Goal: Task Accomplishment & Management: Manage account settings

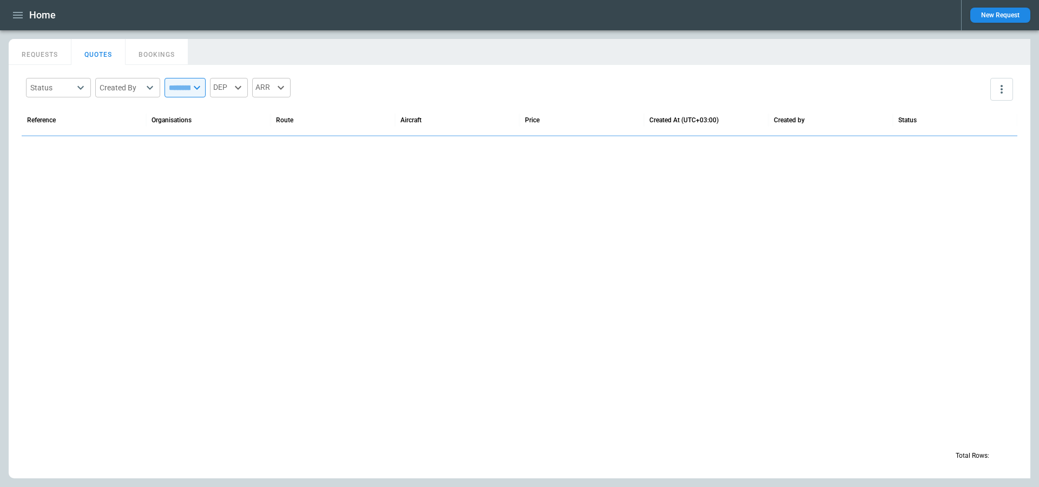
click at [11, 16] on icon "button" at bounding box center [17, 15] width 13 height 13
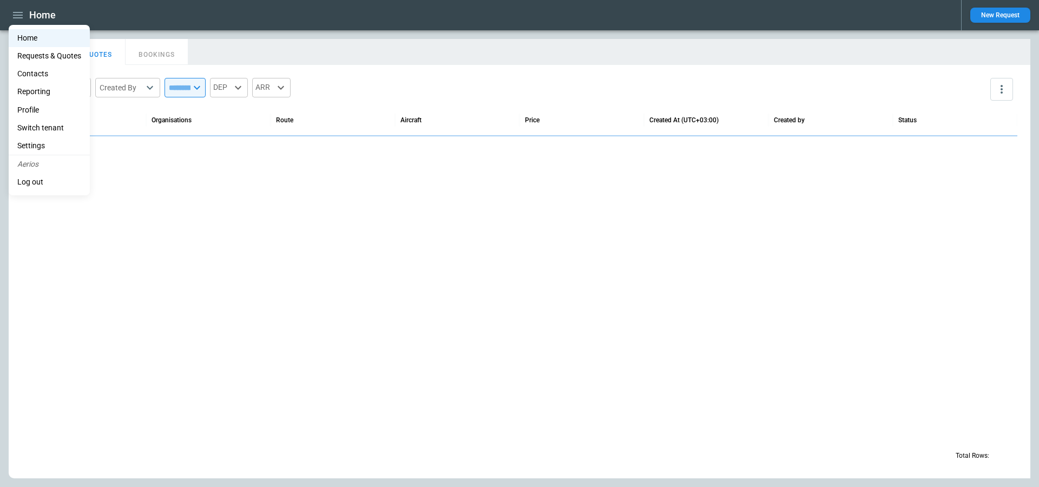
click at [60, 123] on li "Switch tenant" at bounding box center [49, 128] width 81 height 18
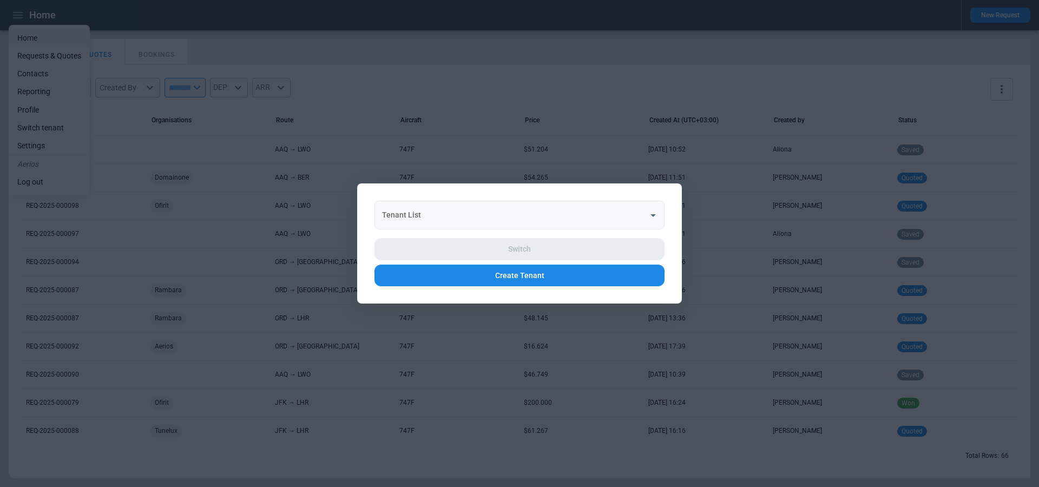
click at [588, 206] on input "Tenant List" at bounding box center [512, 215] width 264 height 19
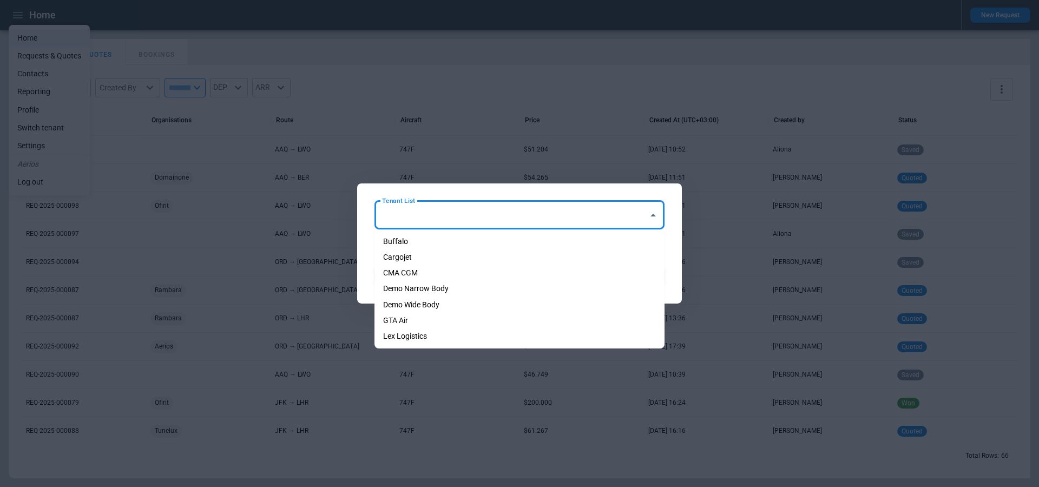
click at [554, 254] on li "Cargojet" at bounding box center [520, 258] width 290 height 16
type input "********"
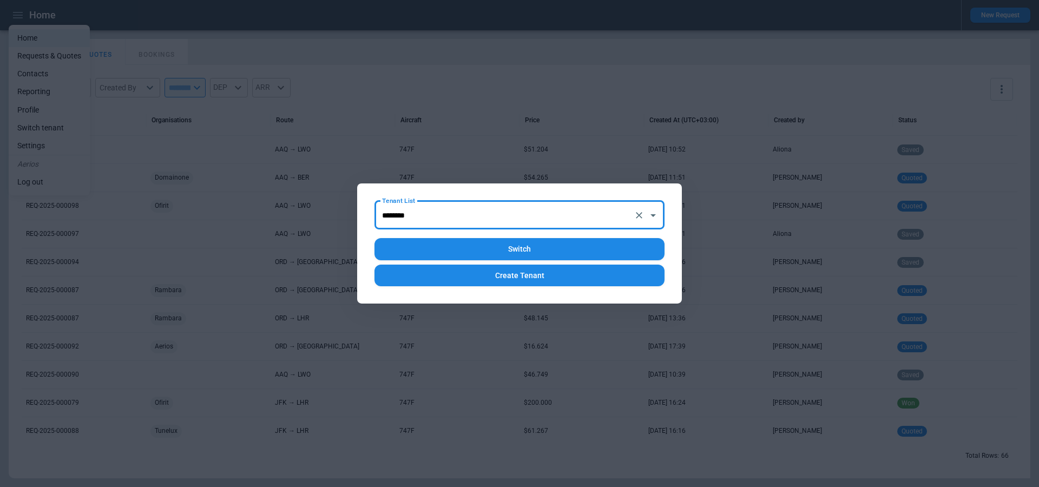
click at [563, 246] on button "Switch" at bounding box center [520, 249] width 290 height 22
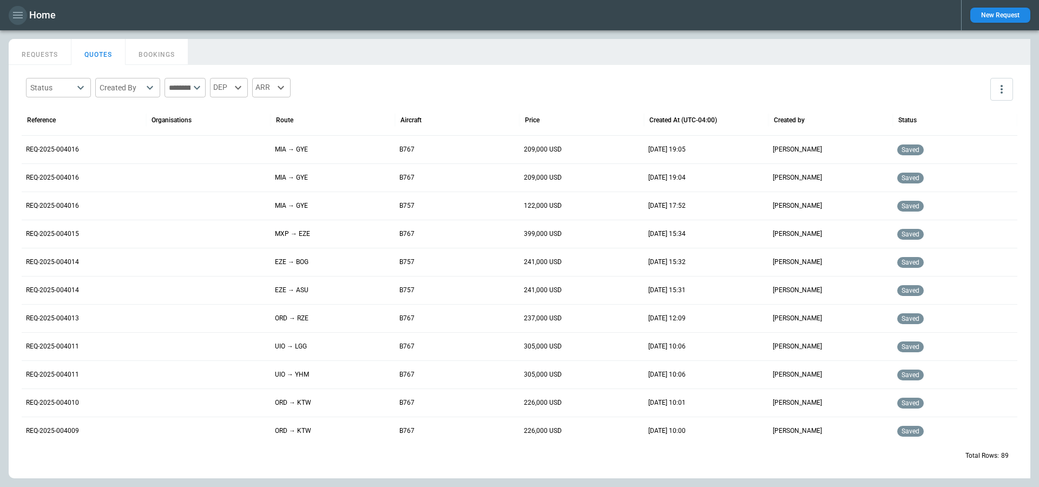
click at [21, 17] on icon "button" at bounding box center [18, 15] width 10 height 6
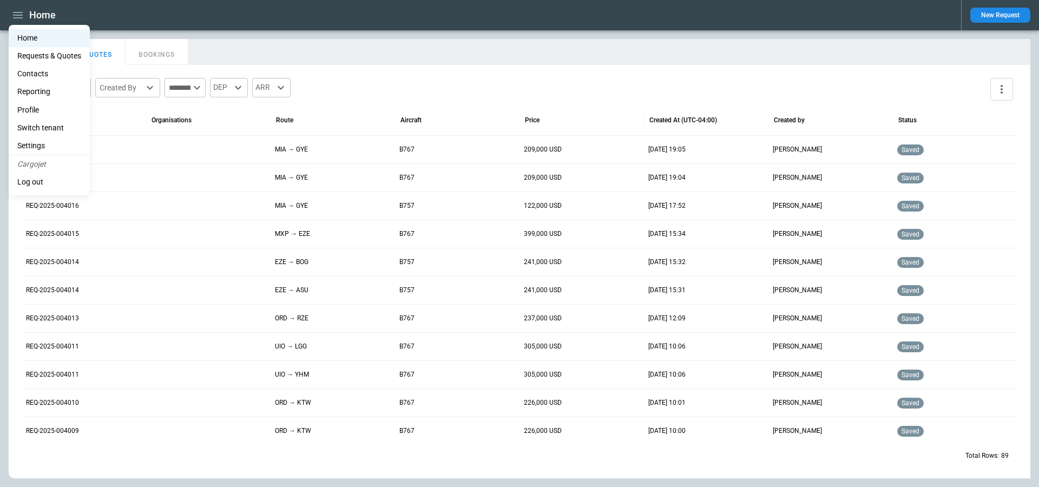
click at [63, 130] on li "Switch tenant" at bounding box center [49, 128] width 81 height 18
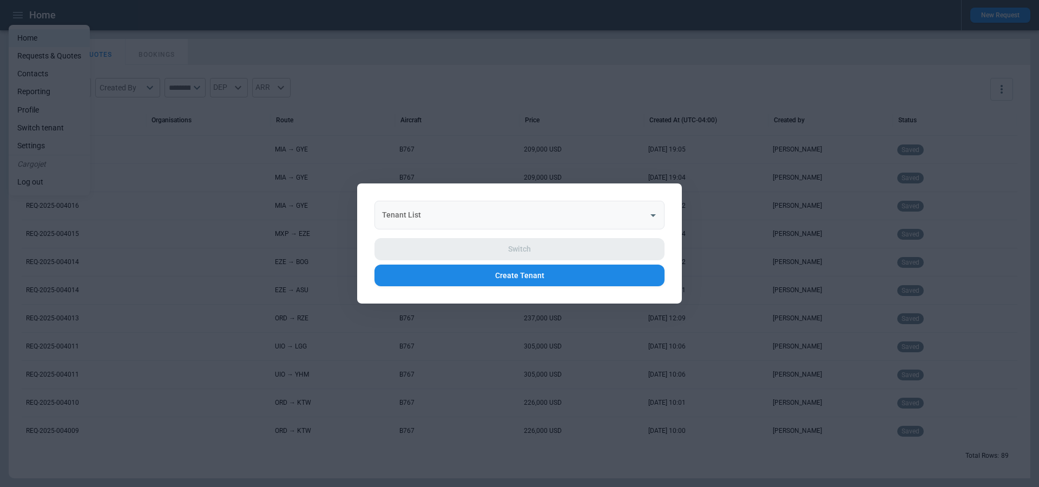
click at [443, 227] on div "Tenant List" at bounding box center [520, 215] width 290 height 29
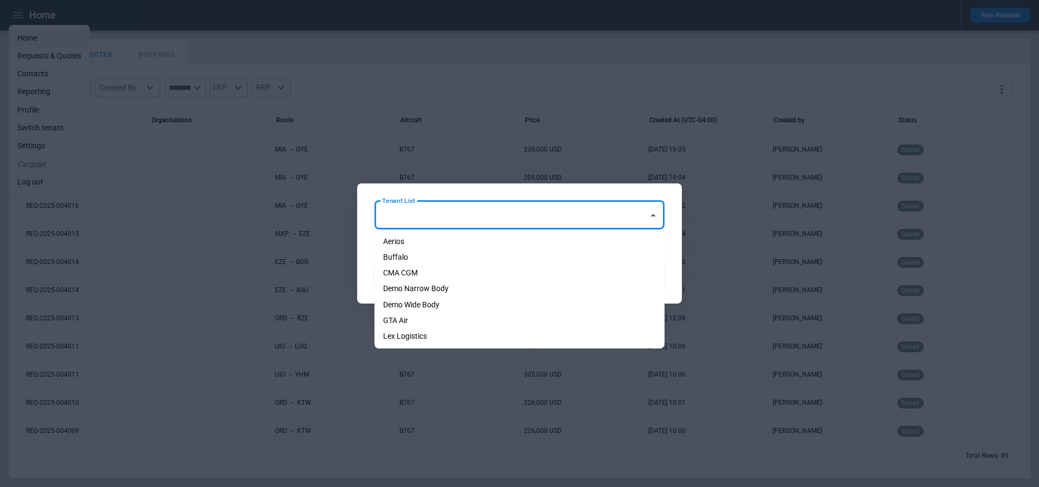
click at [443, 237] on li "Aerios" at bounding box center [520, 242] width 290 height 16
type input "******"
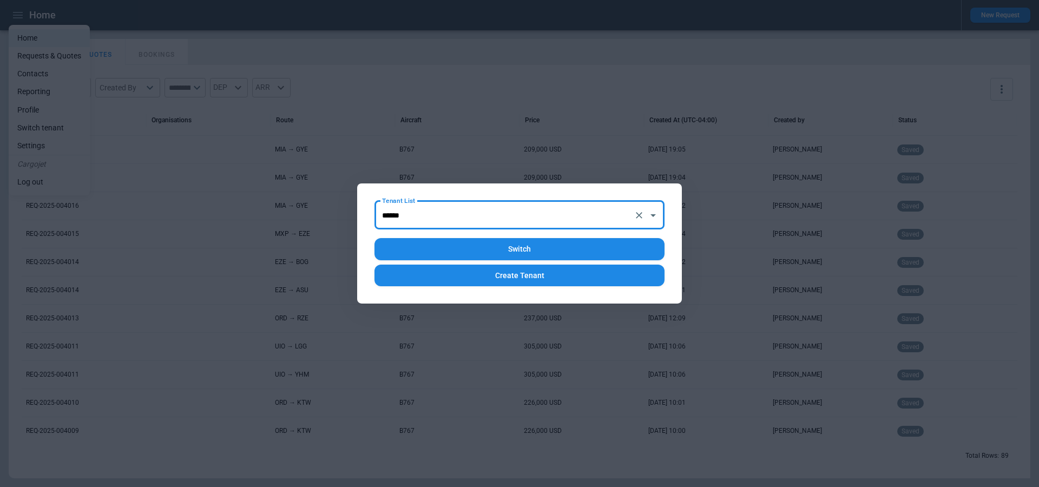
click at [446, 241] on button "Switch" at bounding box center [520, 249] width 290 height 22
